Goal: Task Accomplishment & Management: Manage account settings

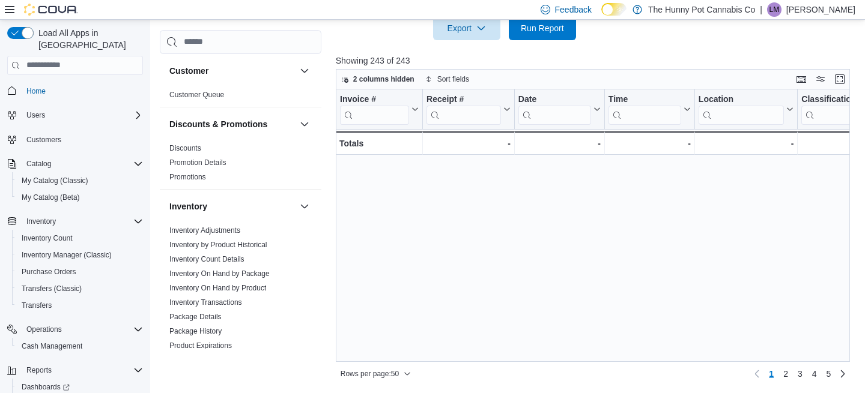
scroll to position [323, 443]
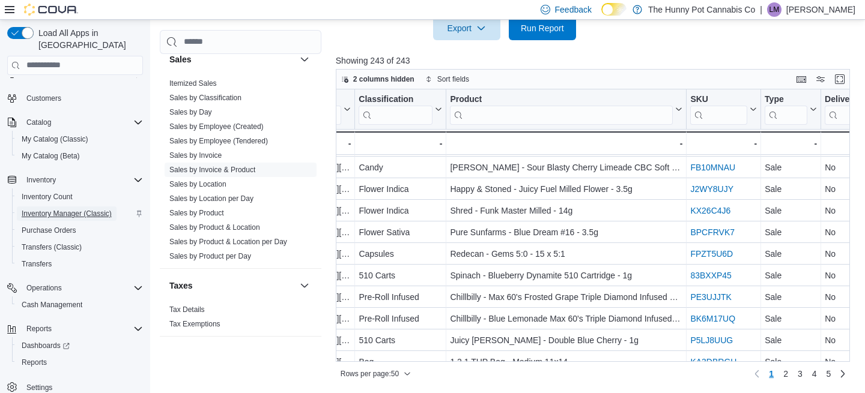
click at [86, 207] on span "Inventory Manager (Classic)" at bounding box center [67, 214] width 90 height 14
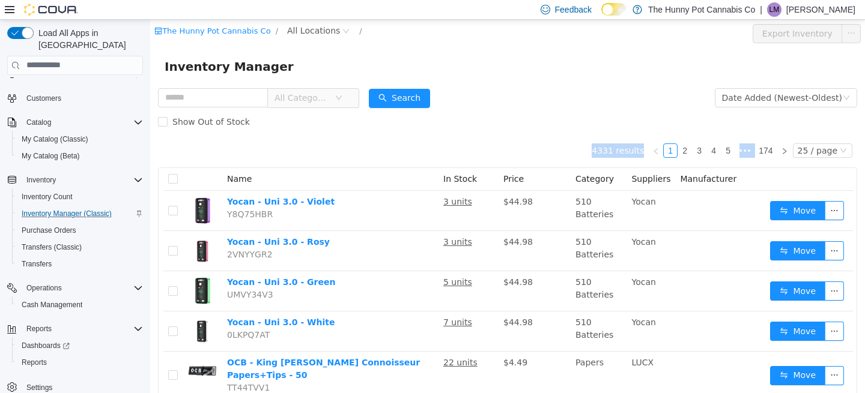
drag, startPoint x: 291, startPoint y: 140, endPoint x: 327, endPoint y: 112, distance: 45.4
click at [308, 29] on span "All Locations" at bounding box center [313, 29] width 53 height 13
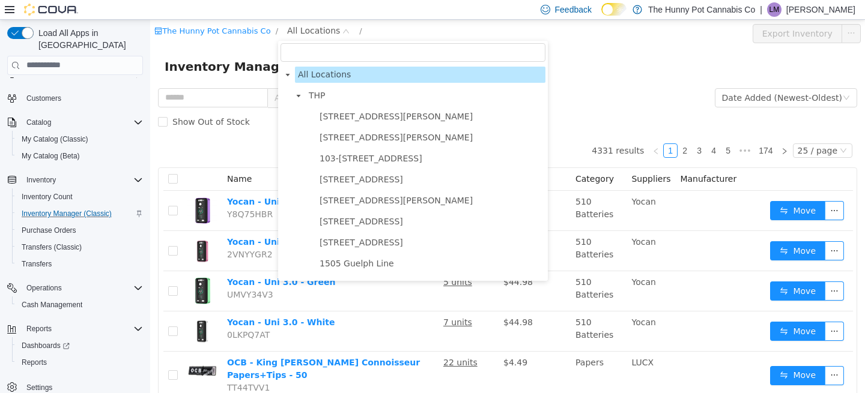
click at [338, 112] on span "[STREET_ADDRESS][PERSON_NAME]" at bounding box center [396, 116] width 153 height 10
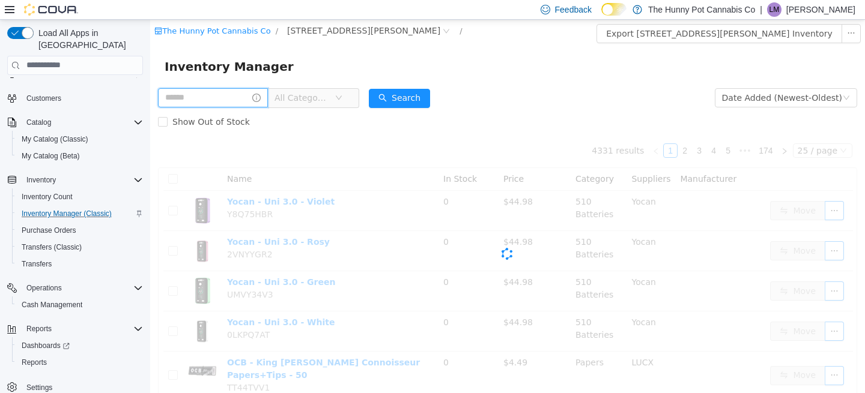
click at [213, 100] on input "text" at bounding box center [213, 97] width 110 height 19
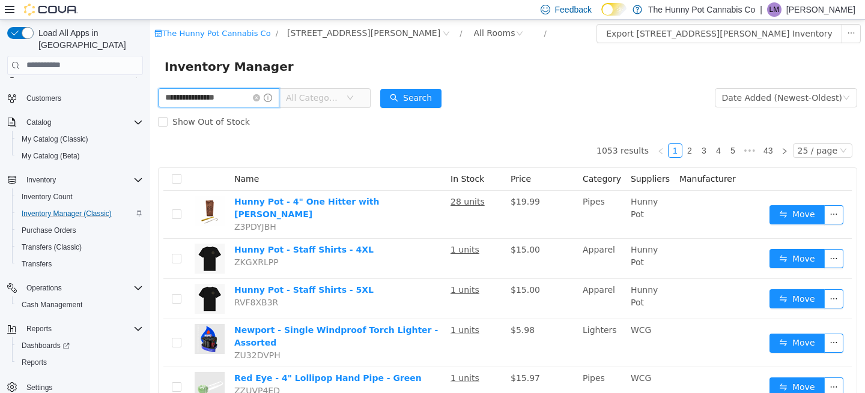
type input "**********"
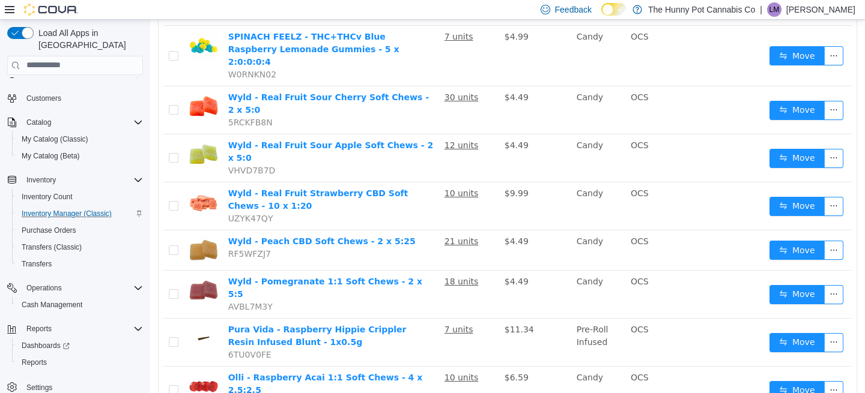
scroll to position [986, 0]
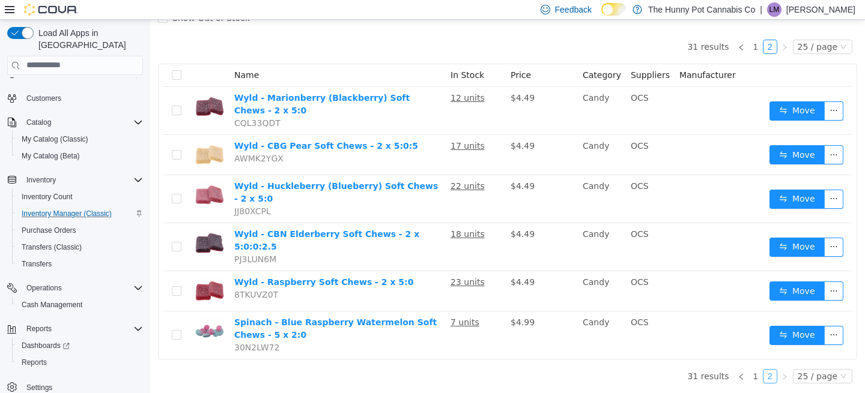
scroll to position [97, 0]
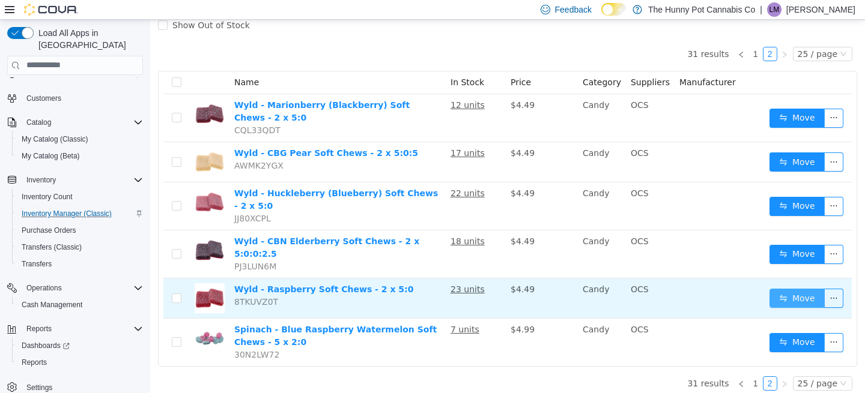
click at [789, 291] on button "Move" at bounding box center [796, 297] width 55 height 19
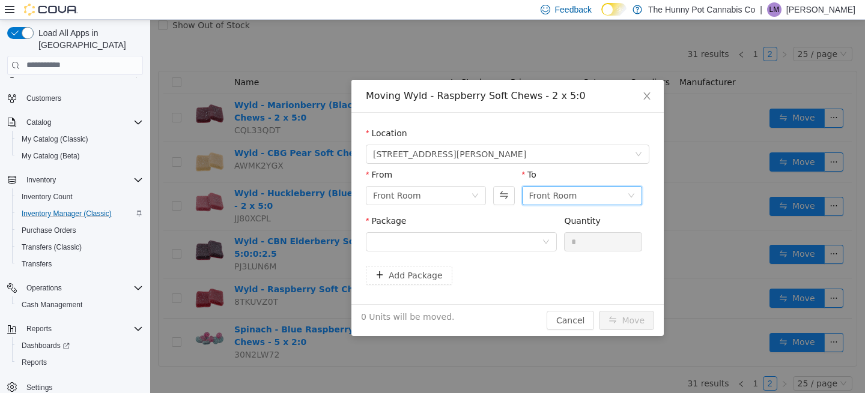
click at [568, 201] on div "Front Room" at bounding box center [553, 195] width 48 height 18
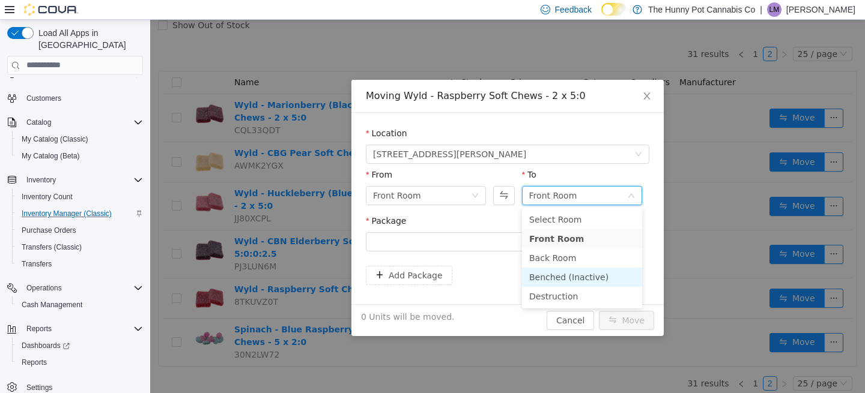
click at [565, 279] on li "Benched (Inactive)" at bounding box center [582, 276] width 120 height 19
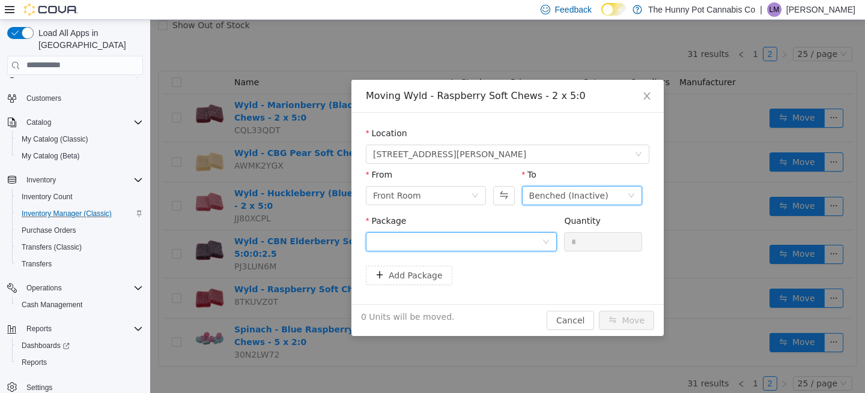
click at [489, 242] on div at bounding box center [457, 241] width 169 height 18
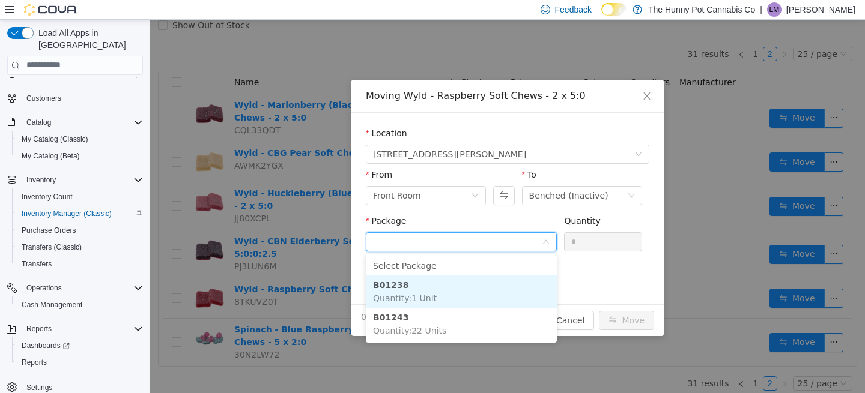
click at [470, 292] on li "B01238 Quantity : 1 Unit" at bounding box center [461, 291] width 191 height 32
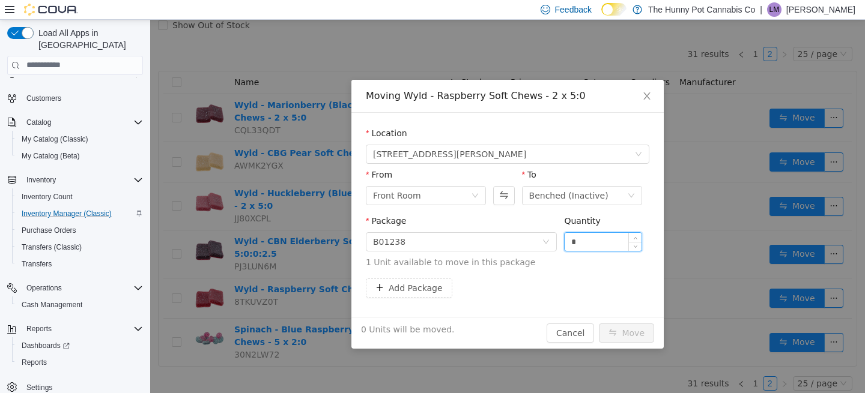
click at [590, 245] on input "*" at bounding box center [603, 241] width 77 height 18
type input "*"
click at [589, 268] on div "Package B01238 Quantity * 1 Unit available to move in this package" at bounding box center [507, 243] width 283 height 59
click at [624, 336] on button "Move" at bounding box center [626, 332] width 55 height 19
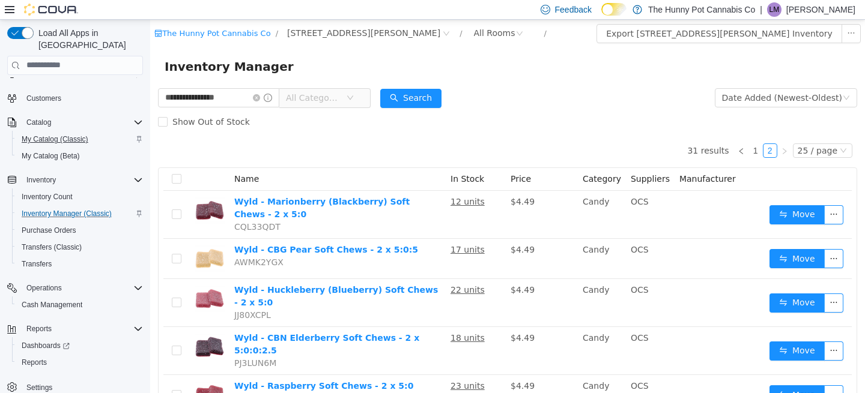
scroll to position [0, 0]
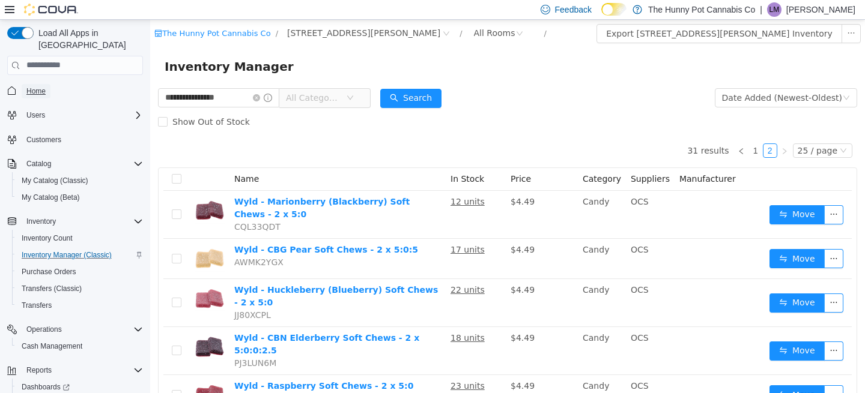
click at [40, 86] on span "Home" at bounding box center [35, 91] width 19 height 10
